Goal: Navigation & Orientation: Find specific page/section

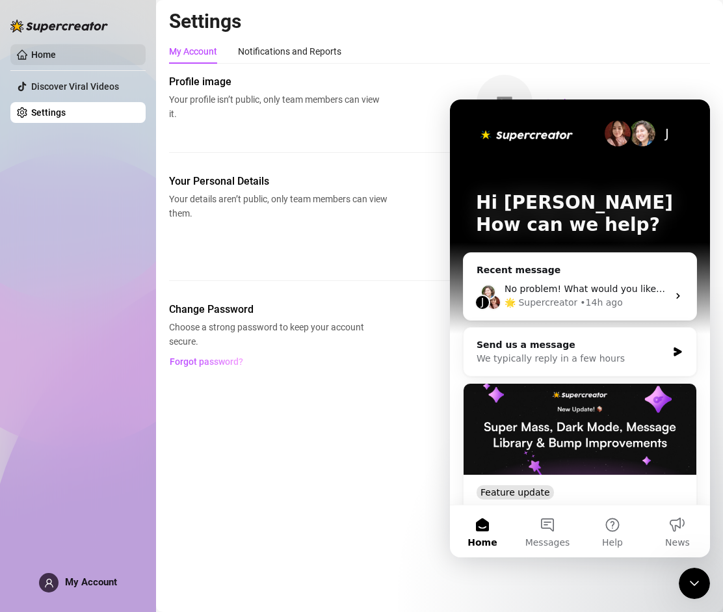
click at [56, 54] on link "Home" at bounding box center [43, 54] width 25 height 10
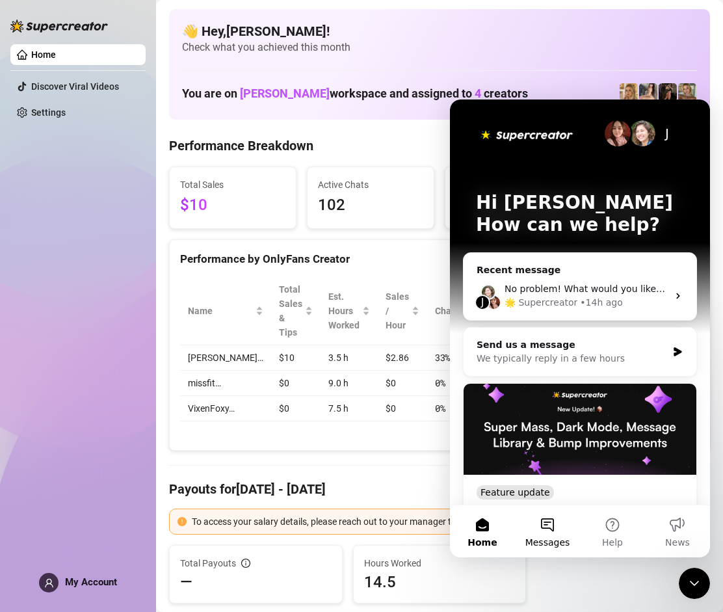
click at [551, 538] on span "Messages" at bounding box center [548, 542] width 45 height 9
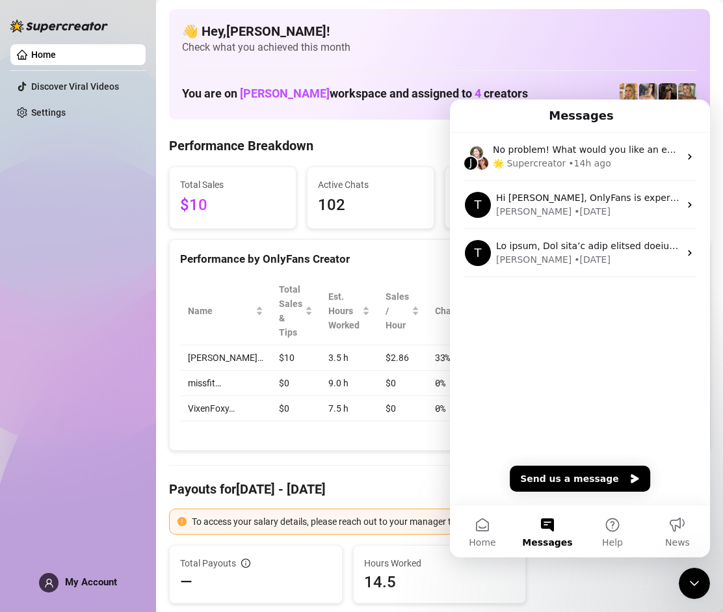
click at [688, 577] on icon "Close Intercom Messenger" at bounding box center [695, 584] width 16 height 16
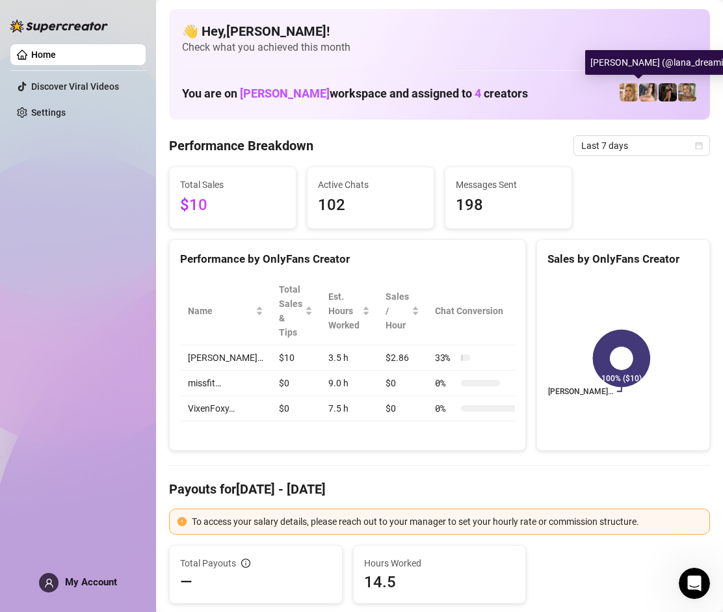
drag, startPoint x: 637, startPoint y: 94, endPoint x: 631, endPoint y: 94, distance: 6.5
click at [639, 94] on img at bounding box center [648, 92] width 18 height 18
click at [620, 94] on img at bounding box center [629, 92] width 18 height 18
click at [490, 207] on span "198" at bounding box center [508, 205] width 105 height 25
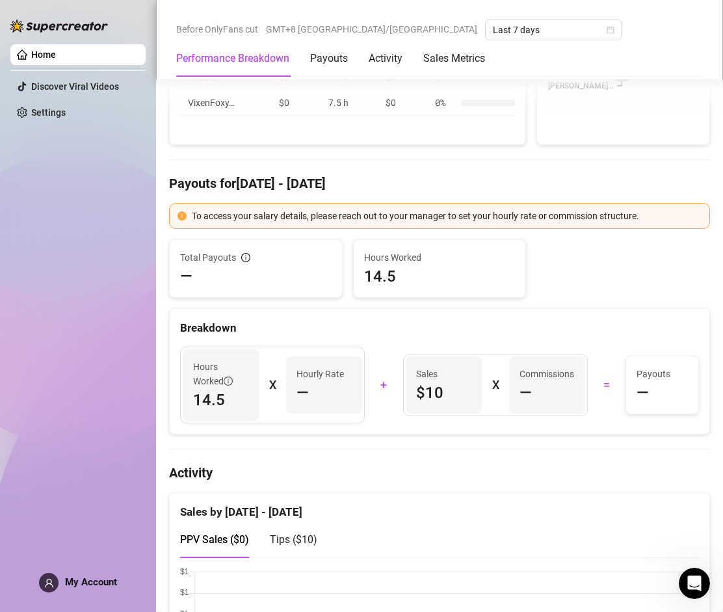
scroll to position [455, 0]
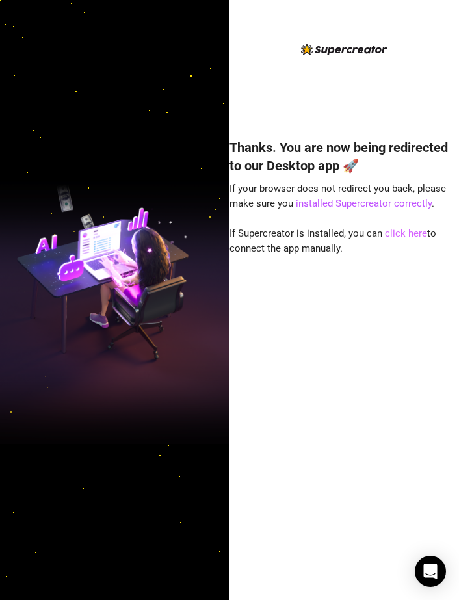
click at [396, 234] on link "click here" at bounding box center [406, 234] width 42 height 12
